Goal: Transaction & Acquisition: Book appointment/travel/reservation

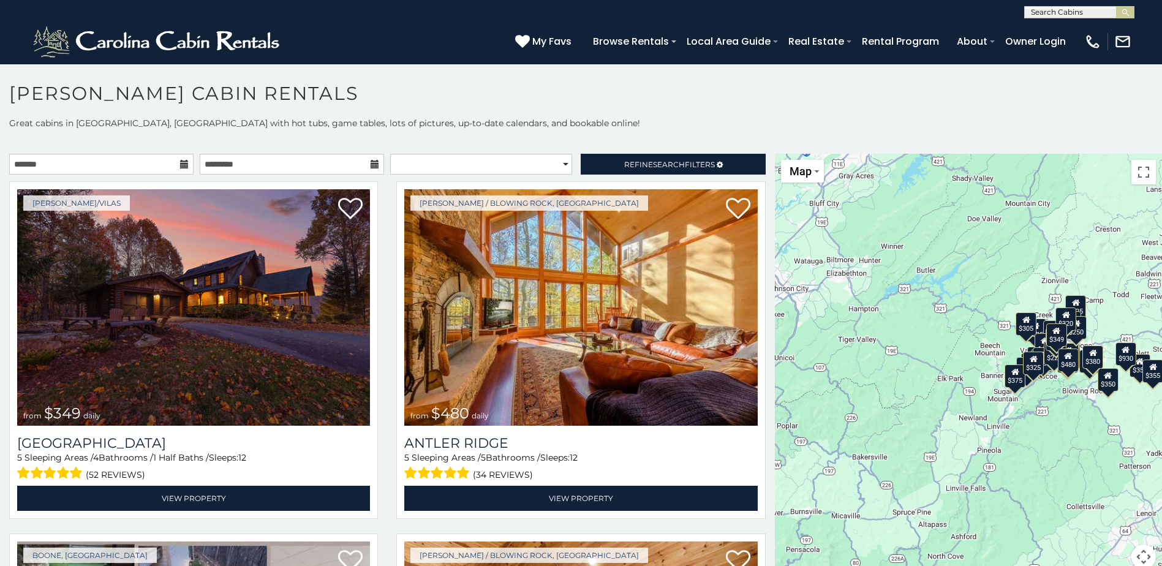
click at [1021, 327] on div "$305" at bounding box center [1026, 323] width 21 height 23
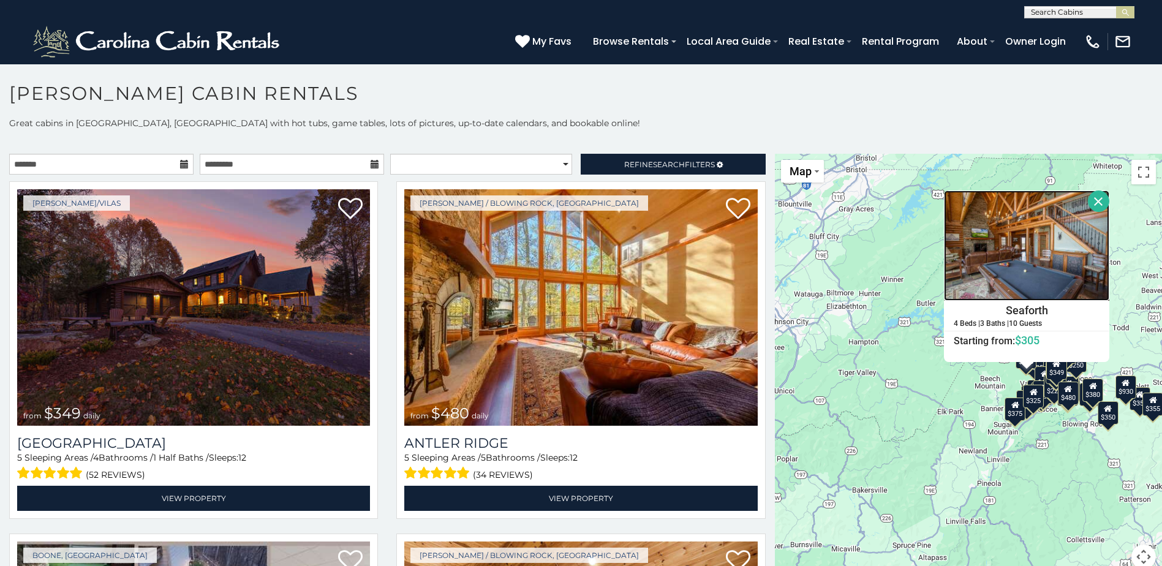
click at [1015, 240] on img at bounding box center [1026, 246] width 165 height 110
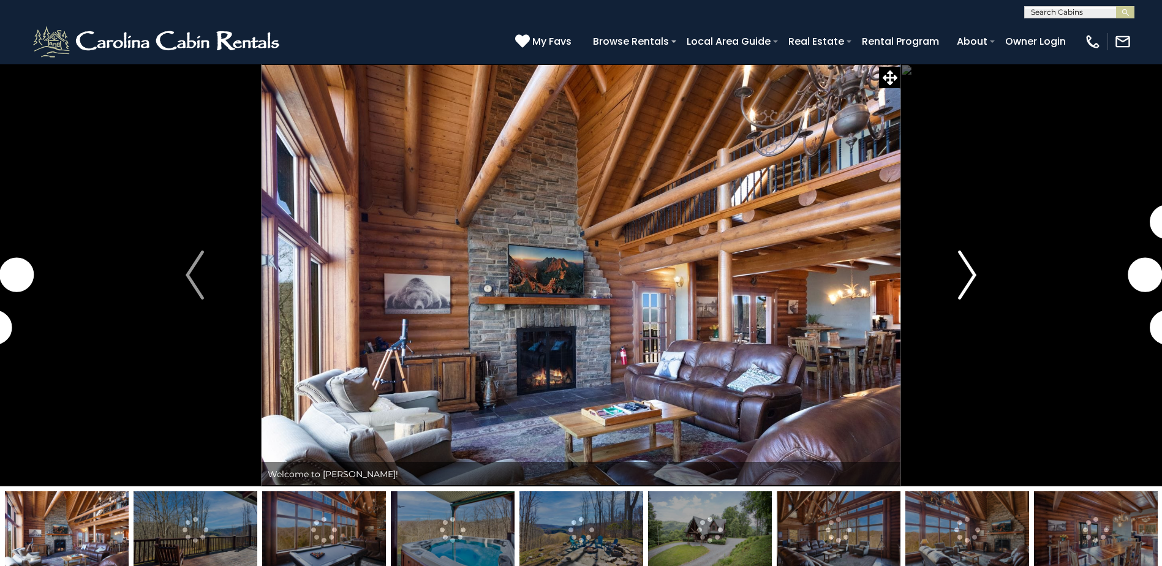
click at [975, 276] on img "Next" at bounding box center [967, 275] width 18 height 49
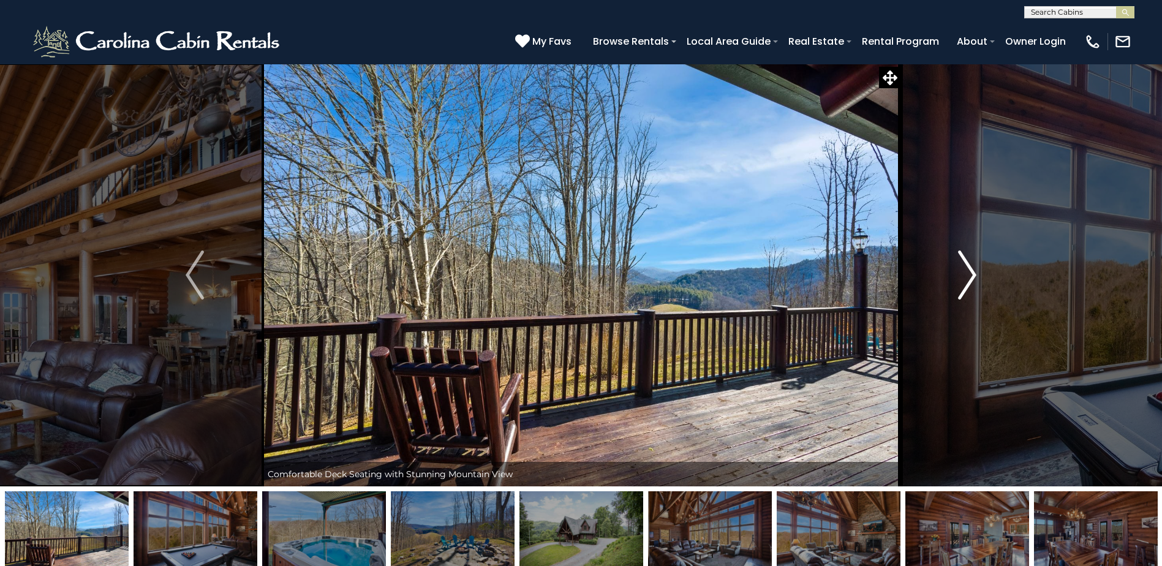
click at [969, 276] on img "Next" at bounding box center [967, 275] width 18 height 49
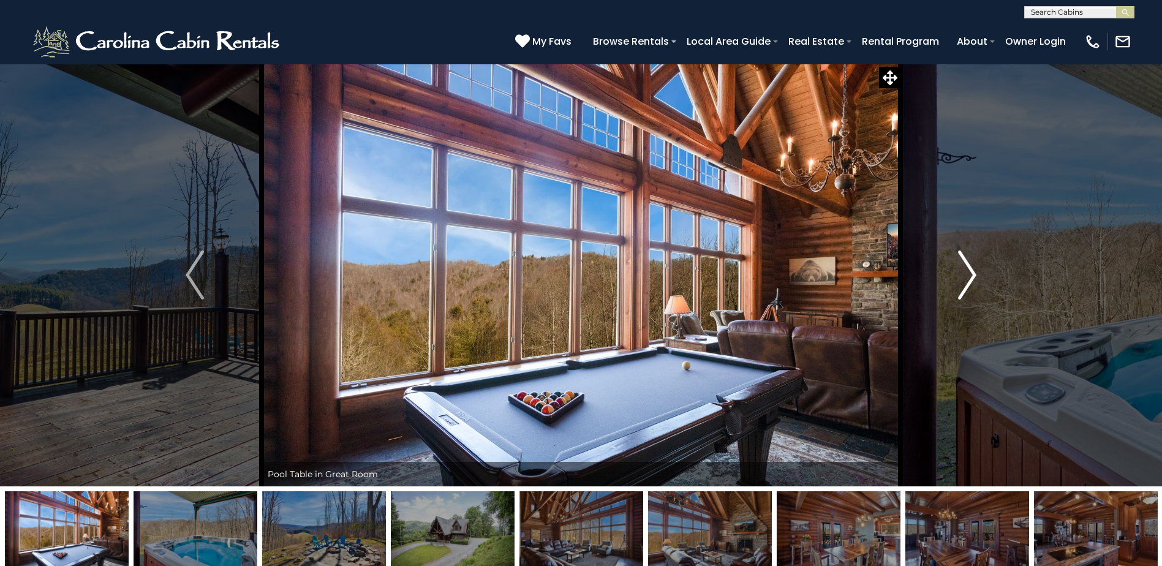
click at [967, 275] on img "Next" at bounding box center [967, 275] width 18 height 49
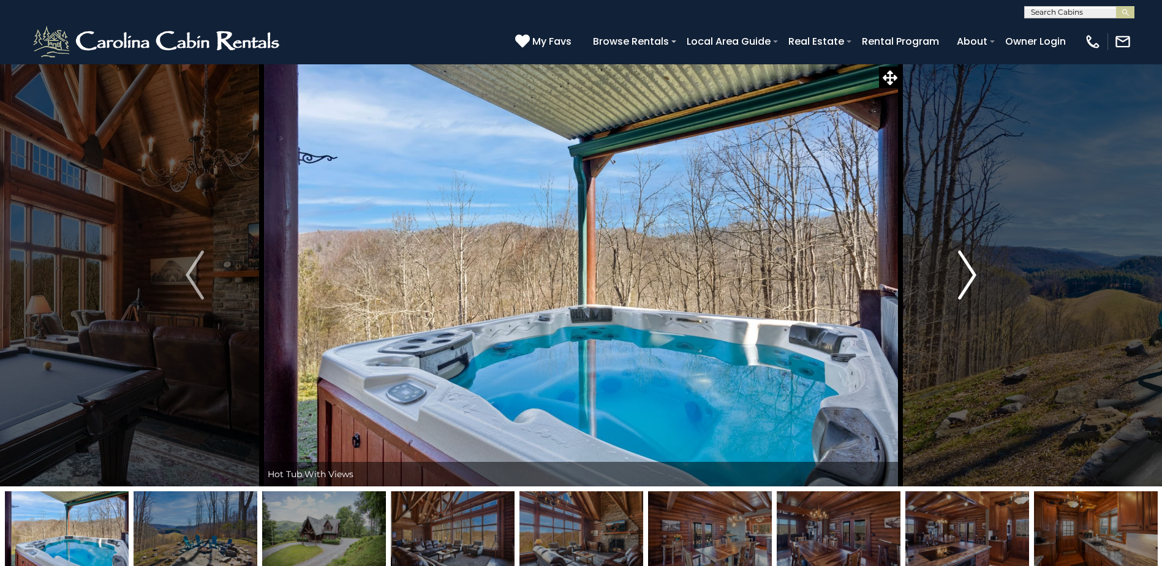
click at [967, 275] on img "Next" at bounding box center [967, 275] width 18 height 49
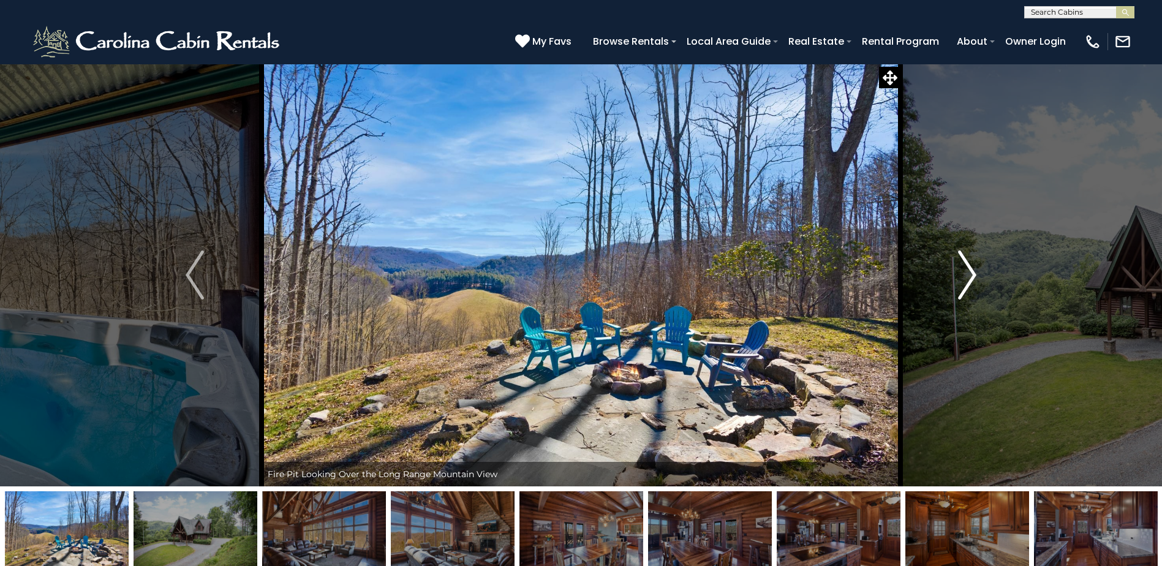
click at [967, 275] on img "Next" at bounding box center [967, 275] width 18 height 49
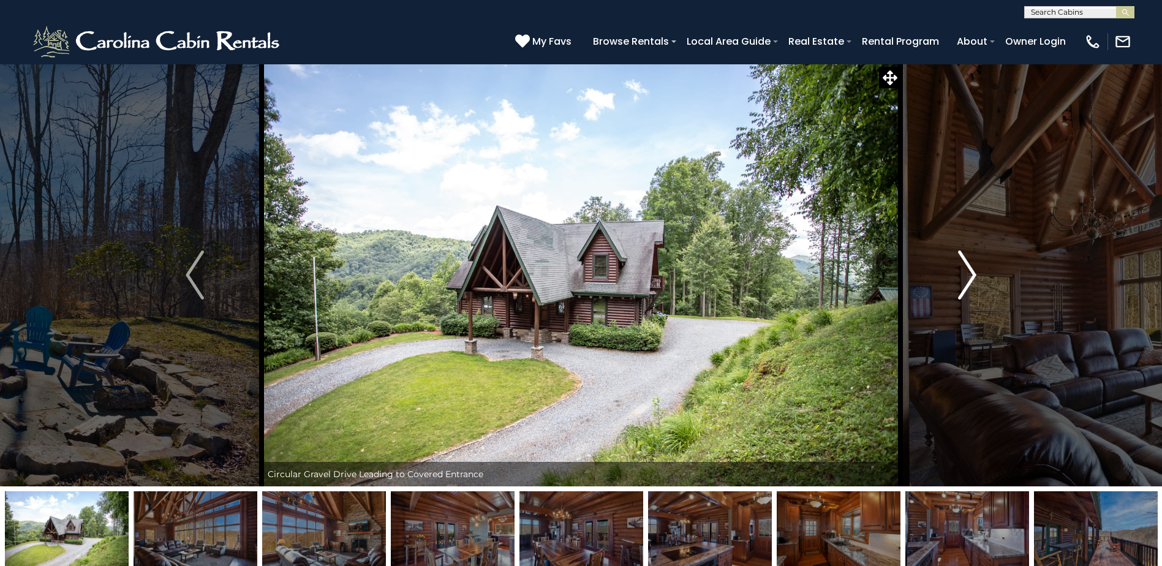
click at [967, 275] on img "Next" at bounding box center [967, 275] width 18 height 49
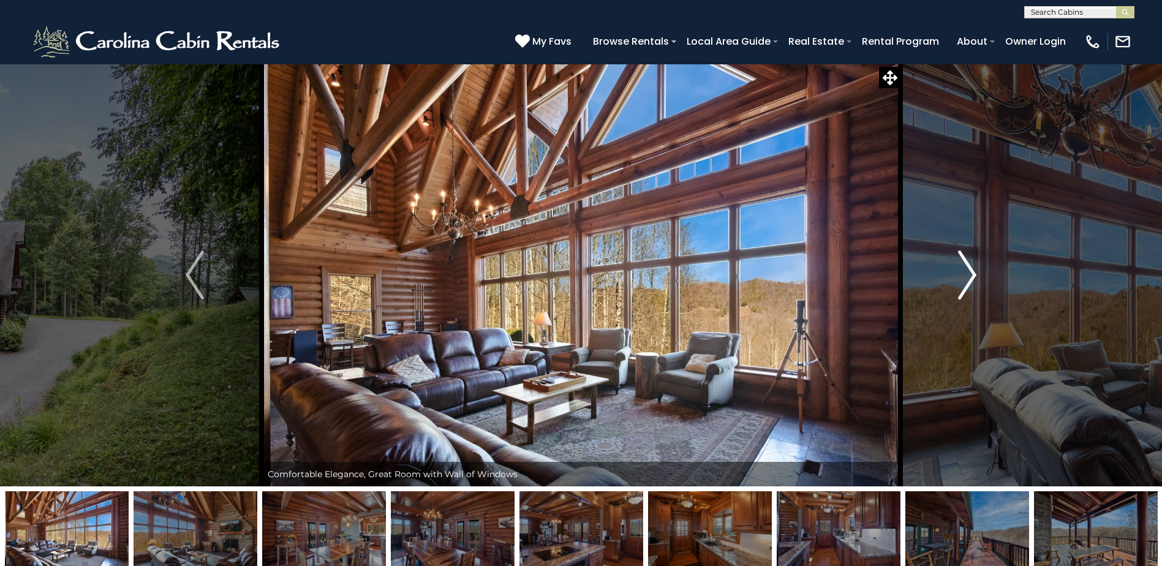
click at [967, 275] on img "Next" at bounding box center [967, 275] width 18 height 49
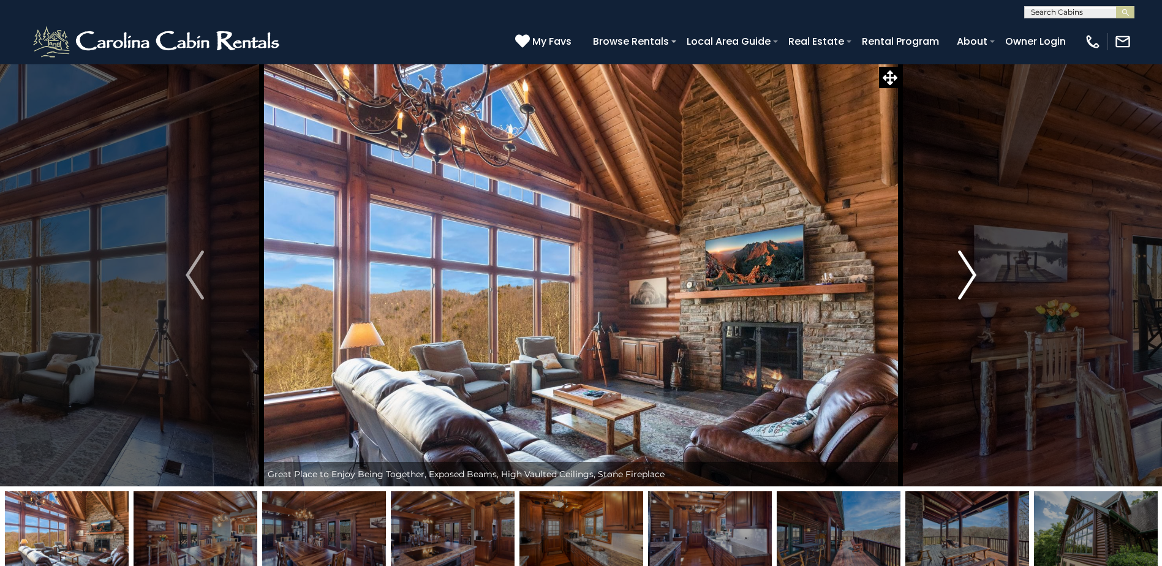
click at [967, 275] on img "Next" at bounding box center [967, 275] width 18 height 49
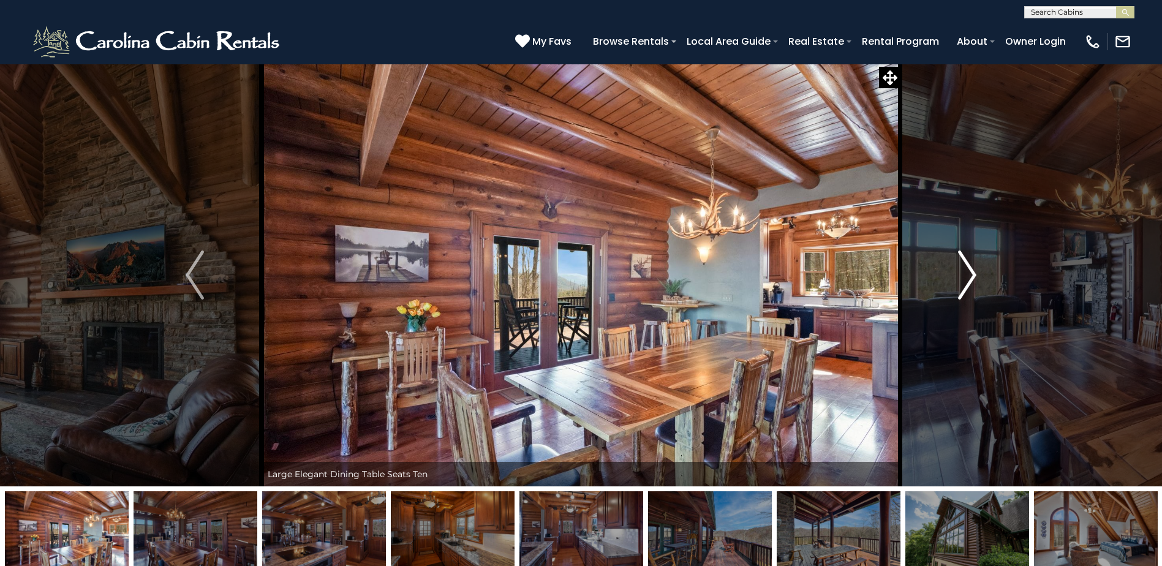
click at [967, 275] on img "Next" at bounding box center [967, 275] width 18 height 49
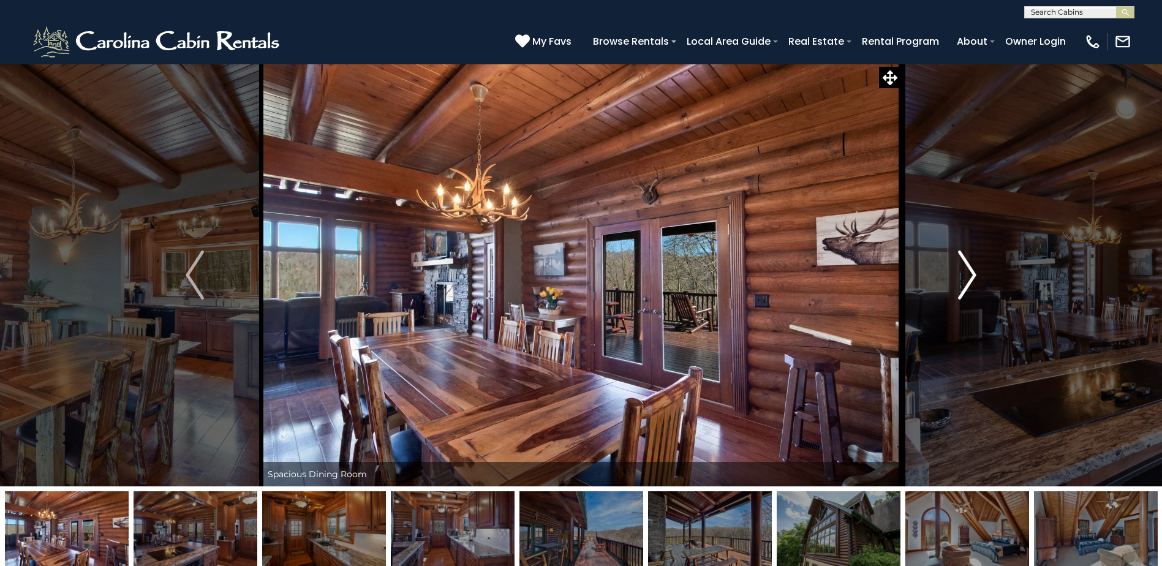
click at [967, 275] on img "Next" at bounding box center [967, 275] width 18 height 49
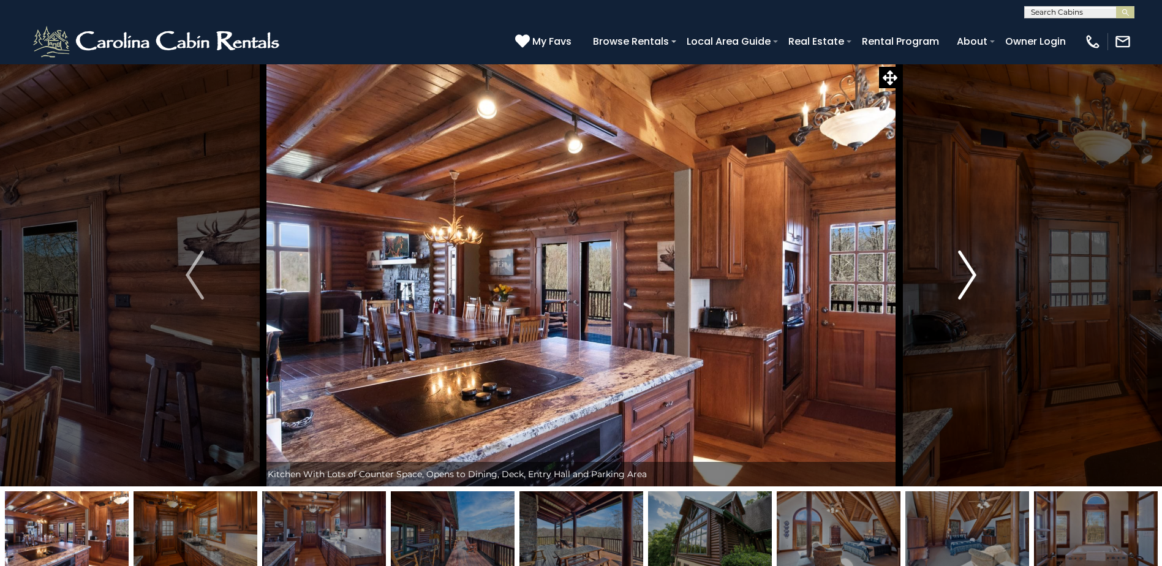
click at [967, 275] on img "Next" at bounding box center [967, 275] width 18 height 49
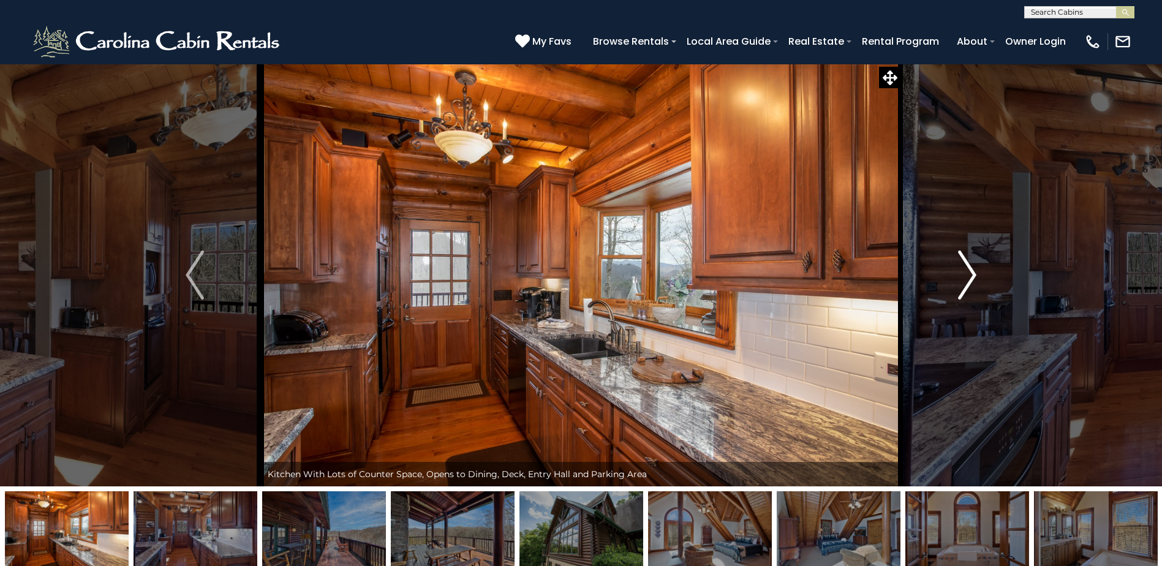
click at [967, 275] on img "Next" at bounding box center [967, 275] width 18 height 49
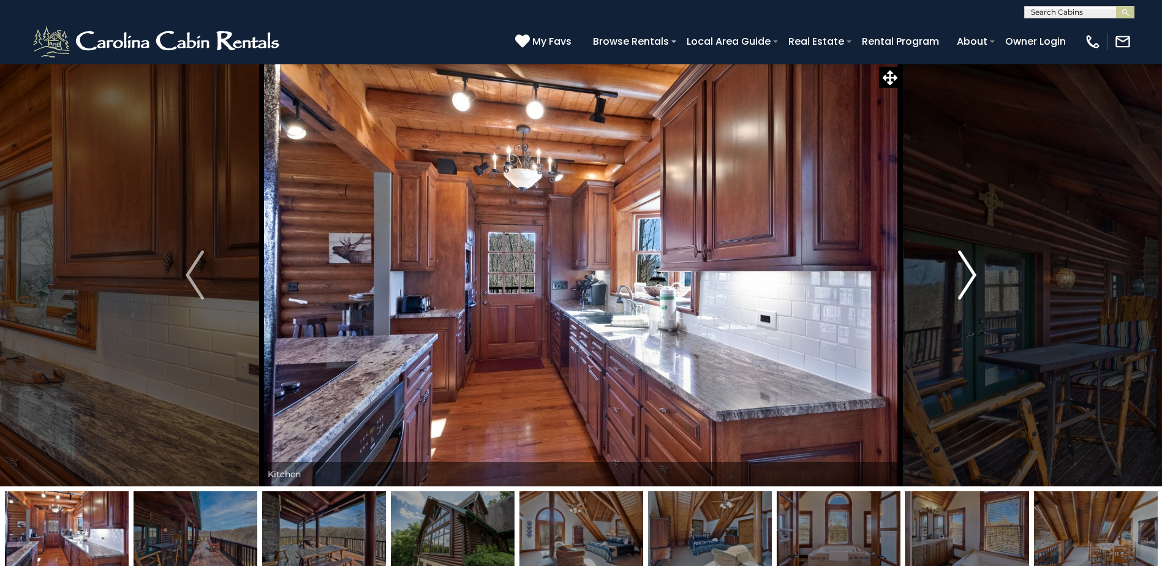
click at [967, 275] on img "Next" at bounding box center [967, 275] width 18 height 49
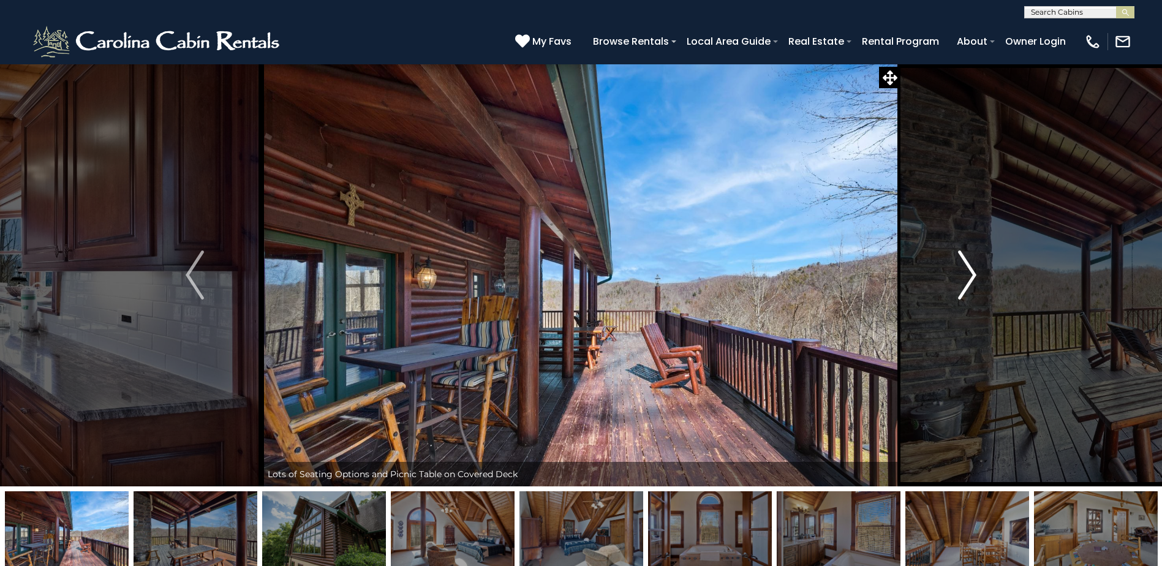
click at [967, 275] on img "Next" at bounding box center [967, 275] width 18 height 49
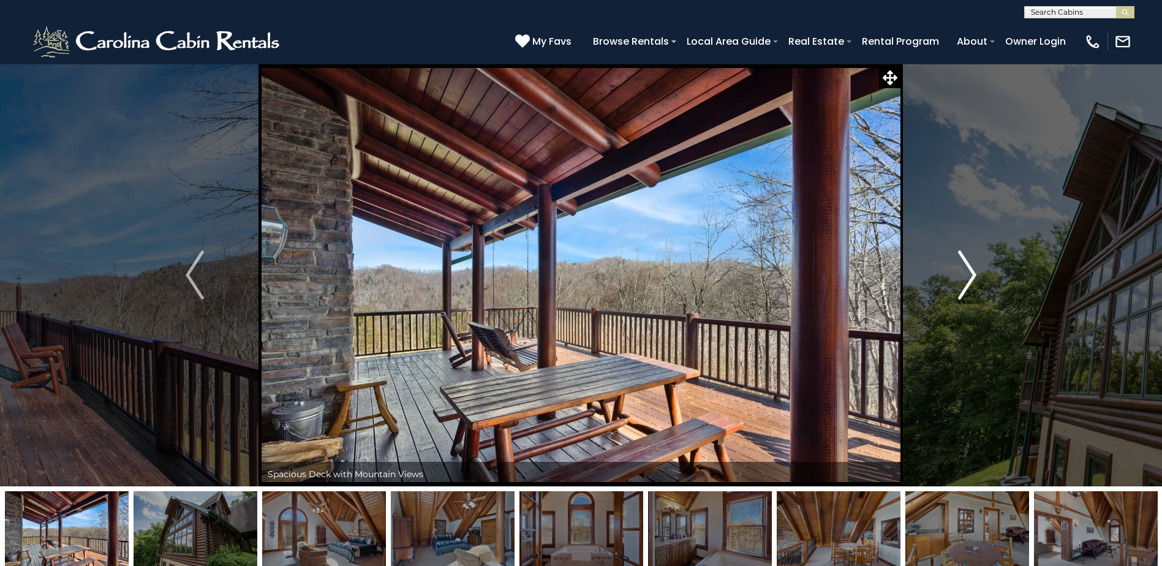
click at [967, 275] on img "Next" at bounding box center [967, 275] width 18 height 49
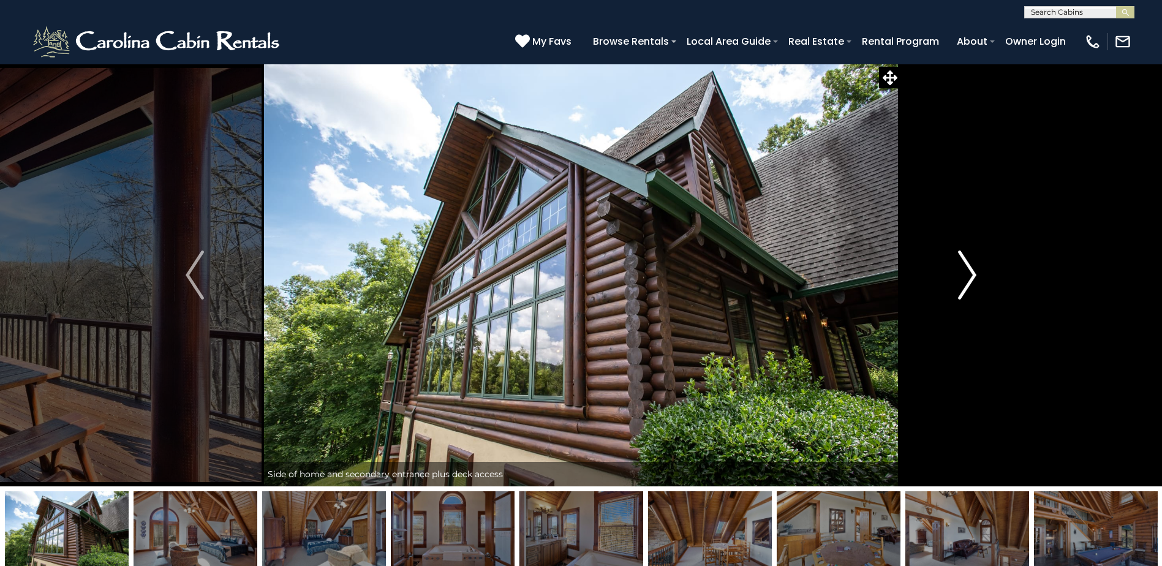
click at [967, 275] on img "Next" at bounding box center [967, 275] width 18 height 49
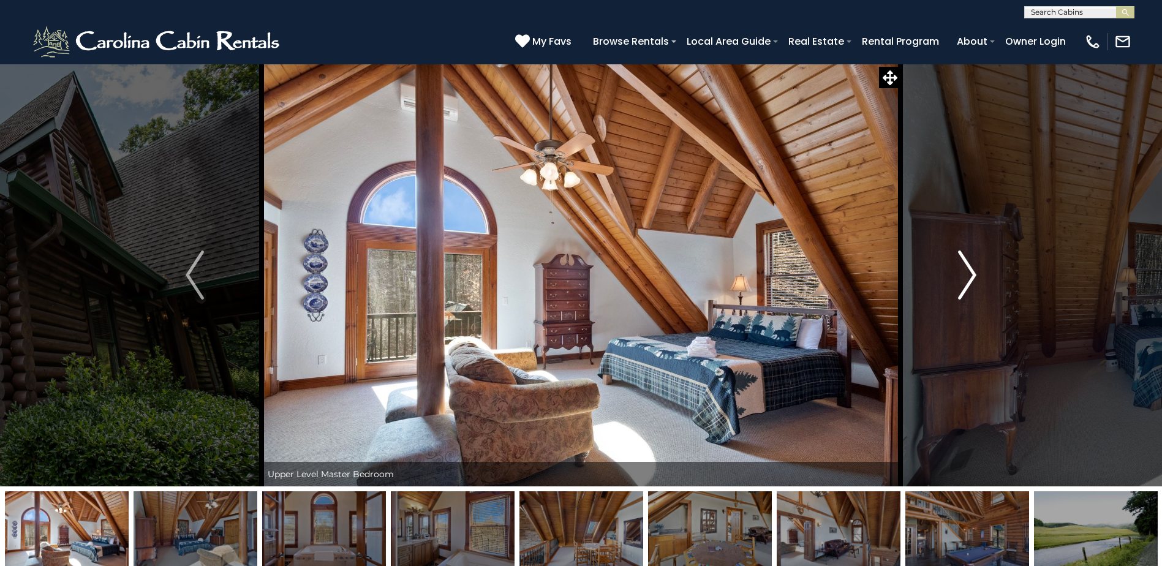
click at [967, 275] on img "Next" at bounding box center [967, 275] width 18 height 49
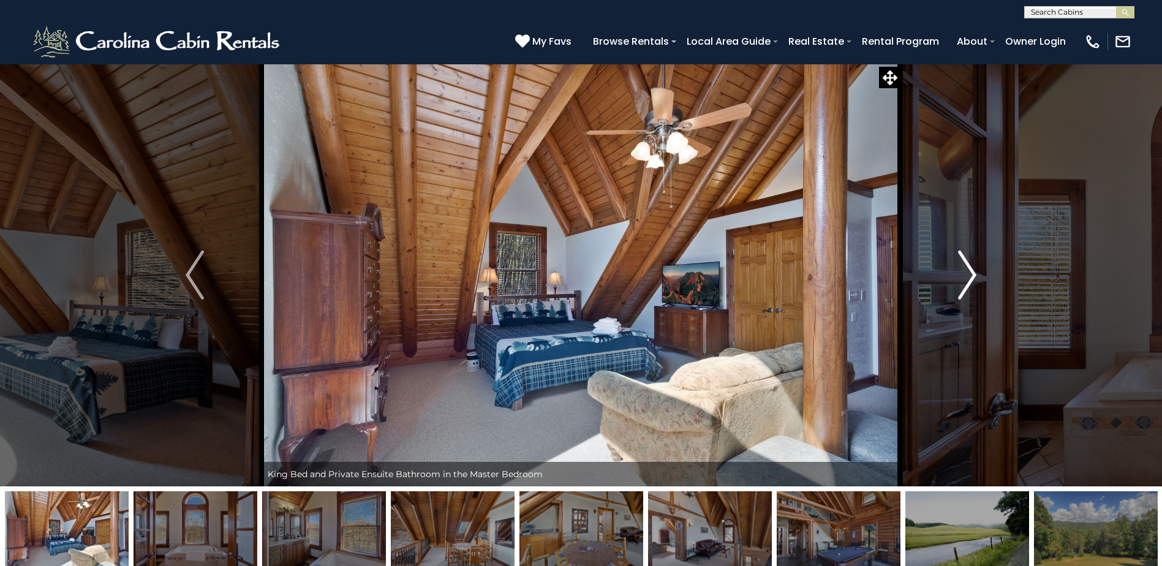
click at [967, 275] on img "Next" at bounding box center [967, 275] width 18 height 49
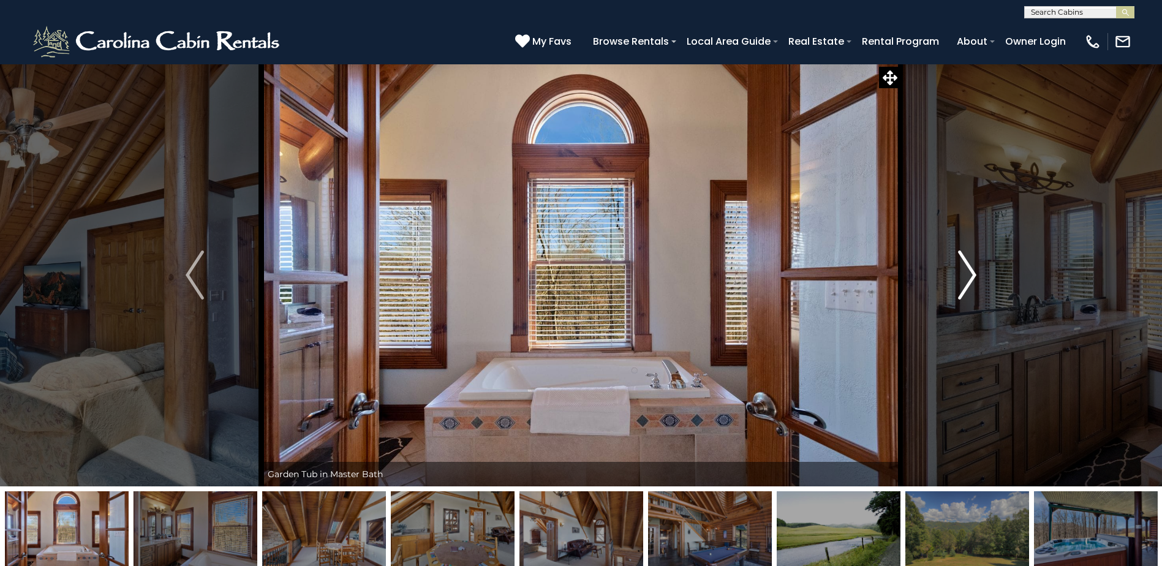
click at [969, 274] on img "Next" at bounding box center [967, 275] width 18 height 49
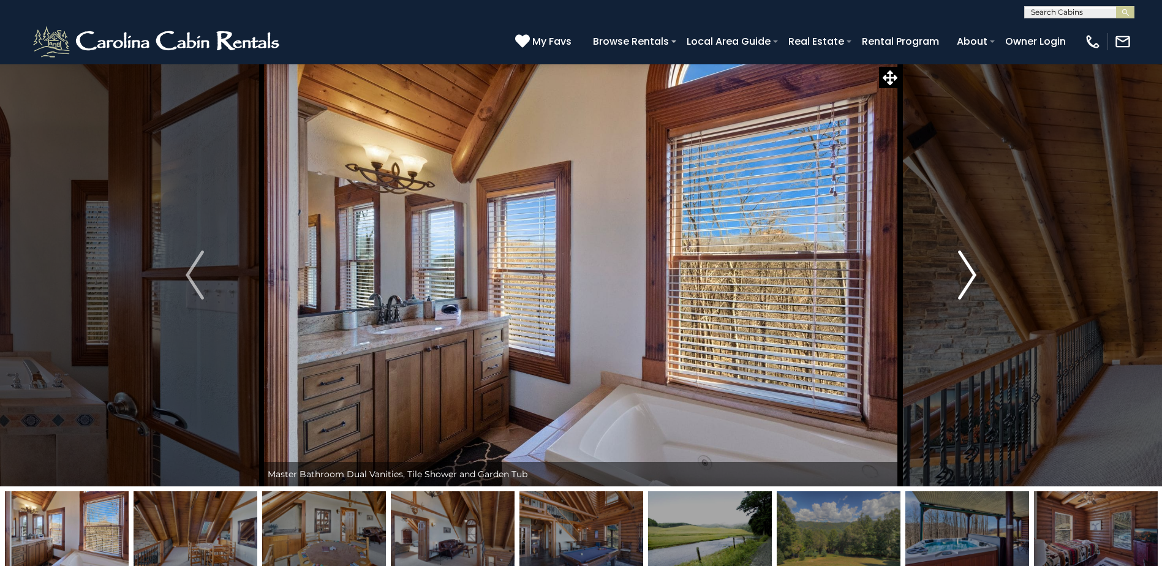
click at [971, 274] on img "Next" at bounding box center [967, 275] width 18 height 49
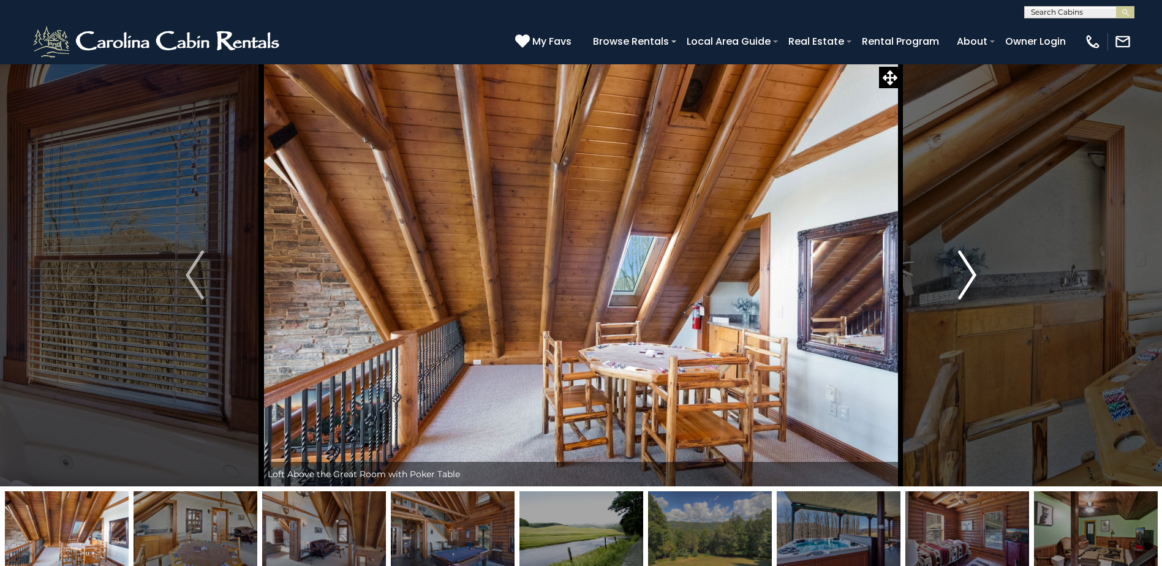
click at [971, 274] on img "Next" at bounding box center [967, 275] width 18 height 49
